Goal: Task Accomplishment & Management: Use online tool/utility

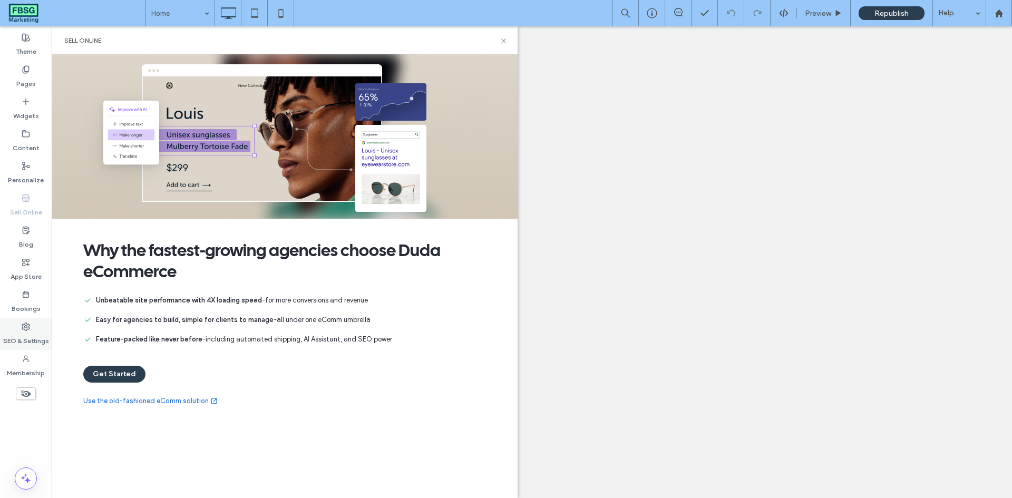
click at [15, 325] on div "SEO & Settings" at bounding box center [26, 334] width 52 height 32
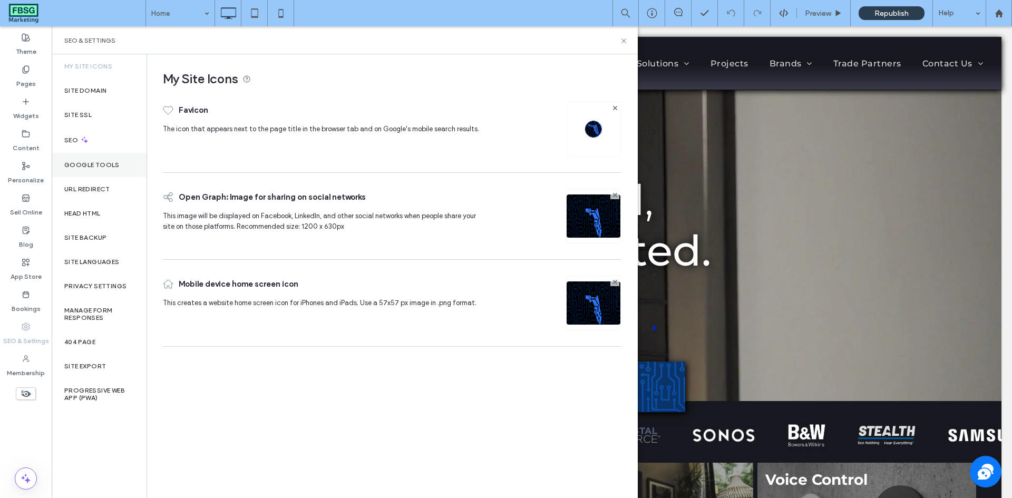
click at [79, 172] on div "Google Tools" at bounding box center [99, 165] width 95 height 24
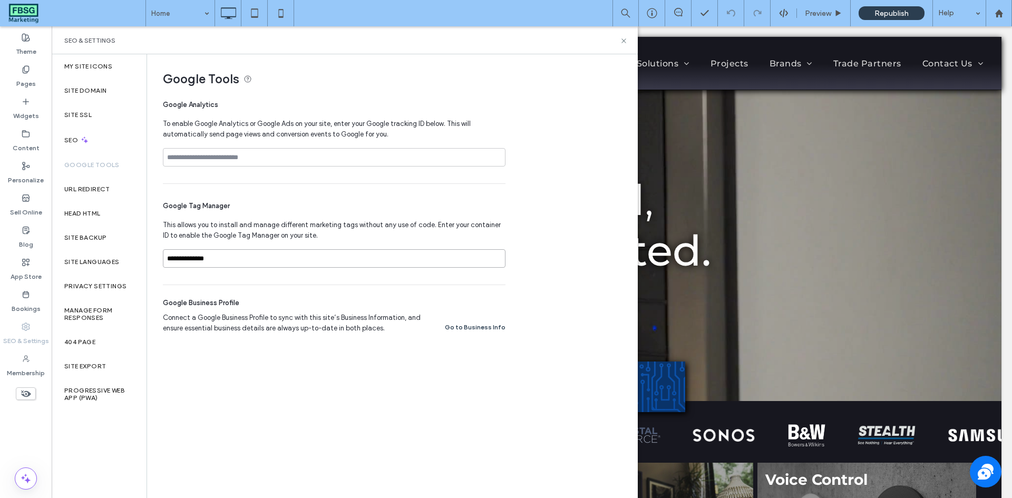
click at [214, 259] on input "**********" at bounding box center [334, 258] width 342 height 18
paste input "**********"
type input "**********"
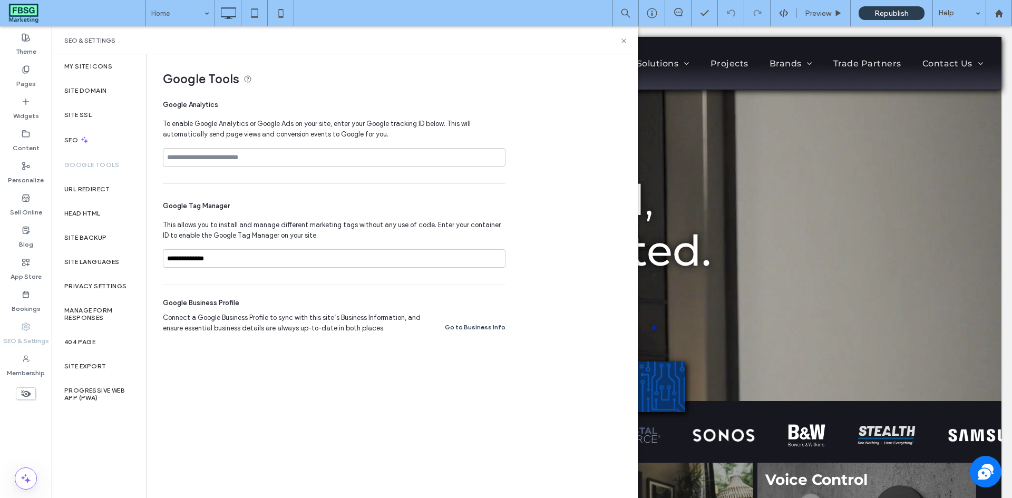
click at [242, 224] on span "This allows you to install and manage different marketing tags without any use …" at bounding box center [334, 230] width 342 height 21
click at [328, 220] on span "This allows you to install and manage different marketing tags without any use …" at bounding box center [334, 230] width 342 height 21
click at [883, 21] on div "Republish" at bounding box center [891, 13] width 66 height 26
click at [885, 15] on span "Republish" at bounding box center [891, 13] width 34 height 9
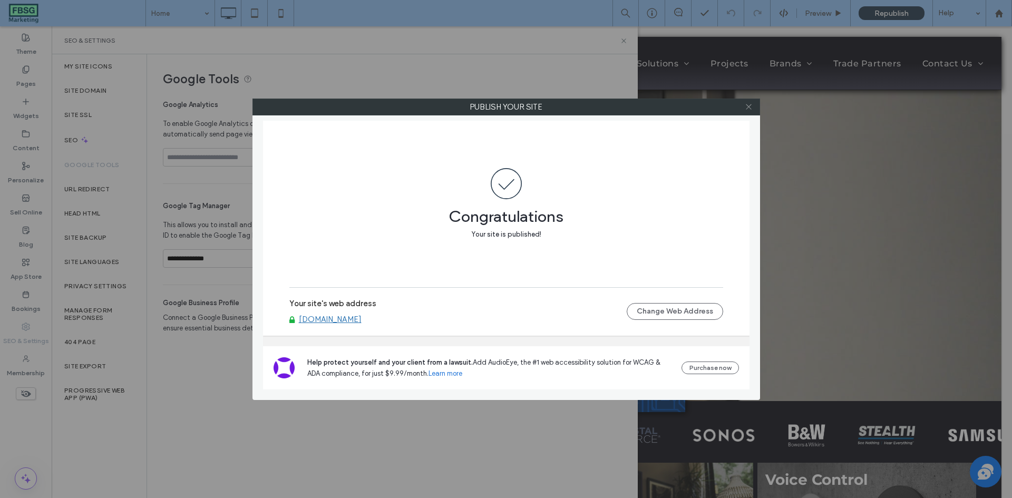
click at [748, 105] on icon at bounding box center [748, 107] width 8 height 8
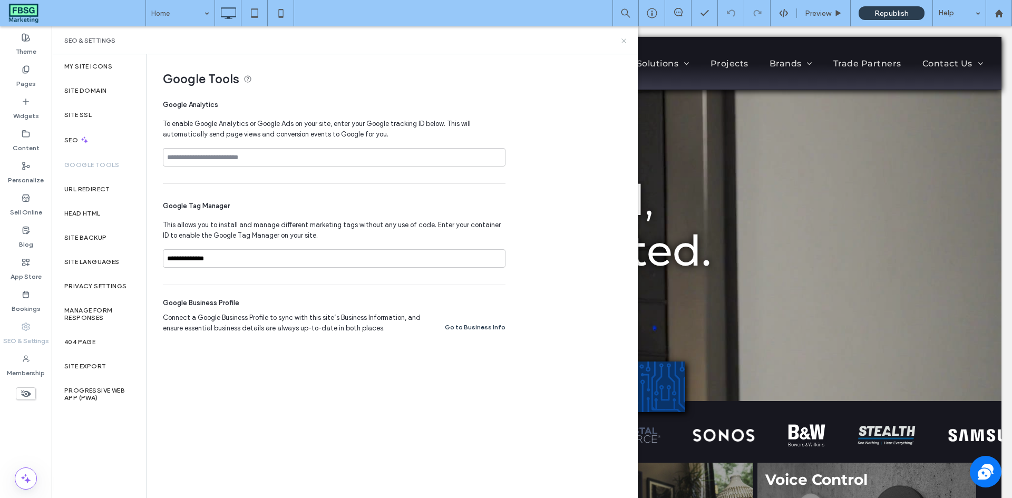
click at [624, 38] on icon at bounding box center [624, 41] width 8 height 8
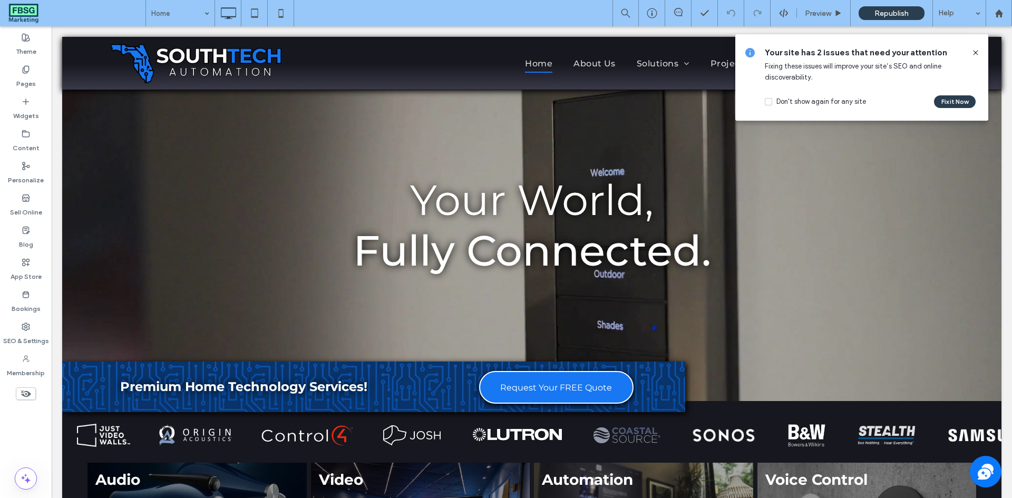
click at [976, 48] on span at bounding box center [975, 53] width 8 height 12
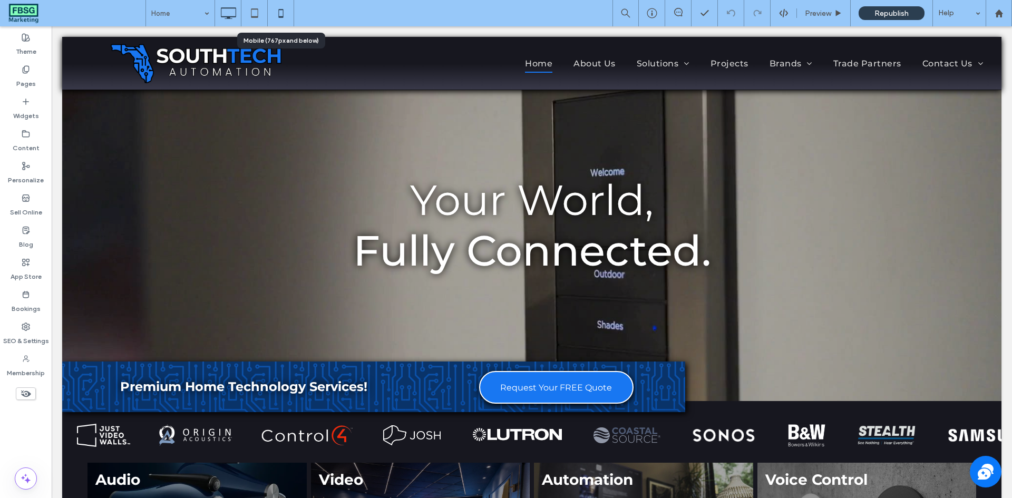
click at [273, 9] on icon at bounding box center [280, 13] width 21 height 21
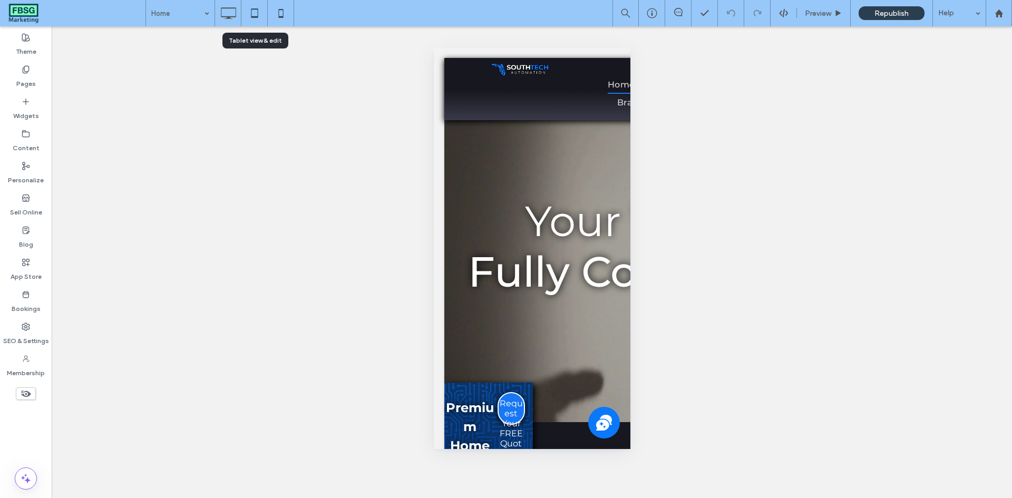
click at [254, 13] on icon at bounding box center [254, 13] width 21 height 21
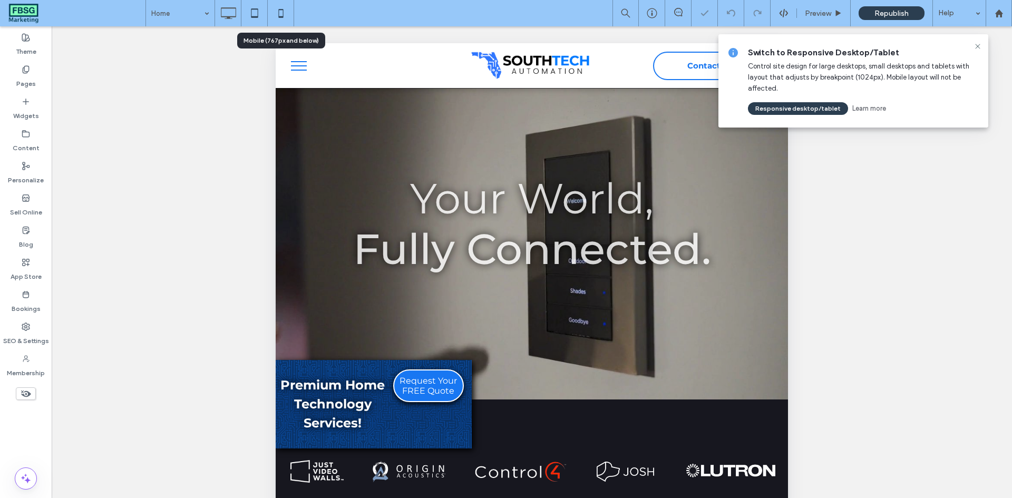
click at [288, 13] on icon at bounding box center [280, 13] width 21 height 21
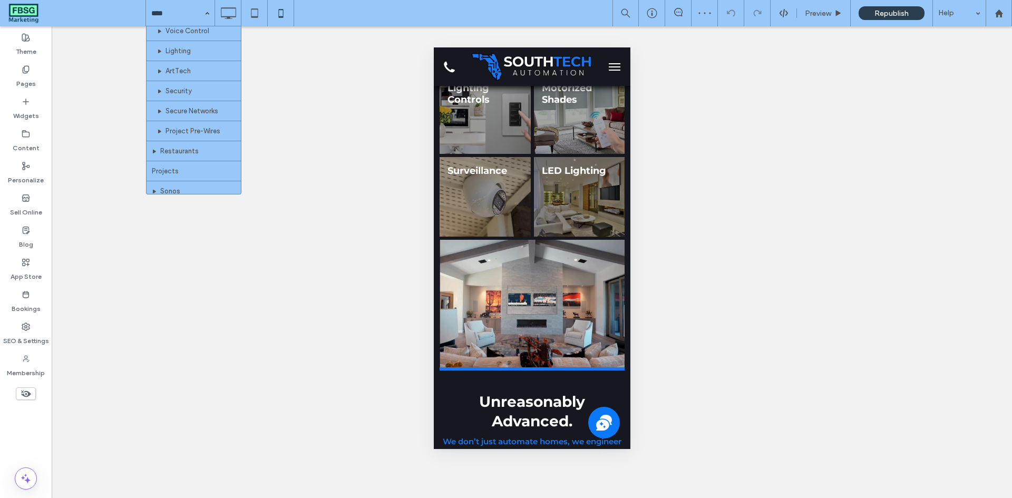
scroll to position [451, 0]
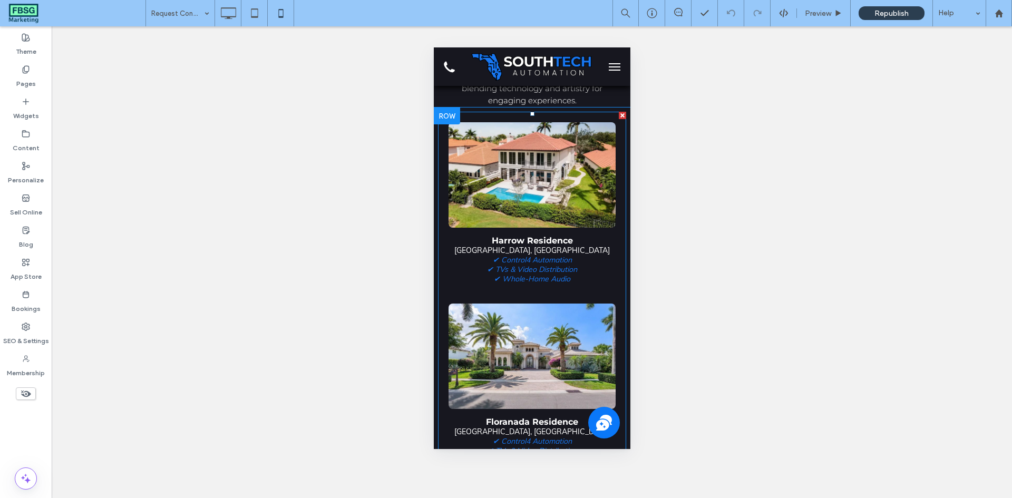
scroll to position [1475, 0]
